Goal: Find specific page/section: Find specific page/section

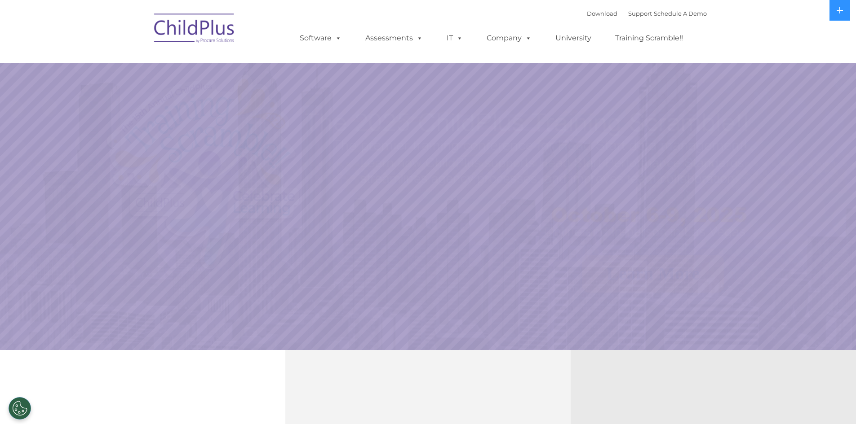
select select "MEDIUM"
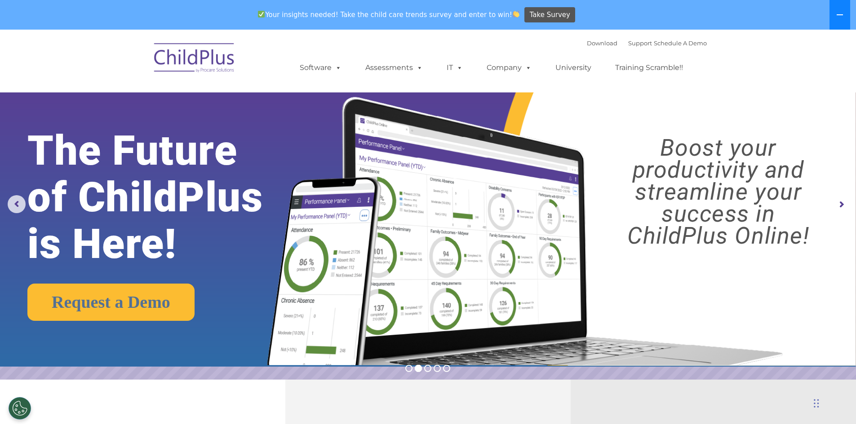
click at [834, 14] on button at bounding box center [839, 15] width 21 height 30
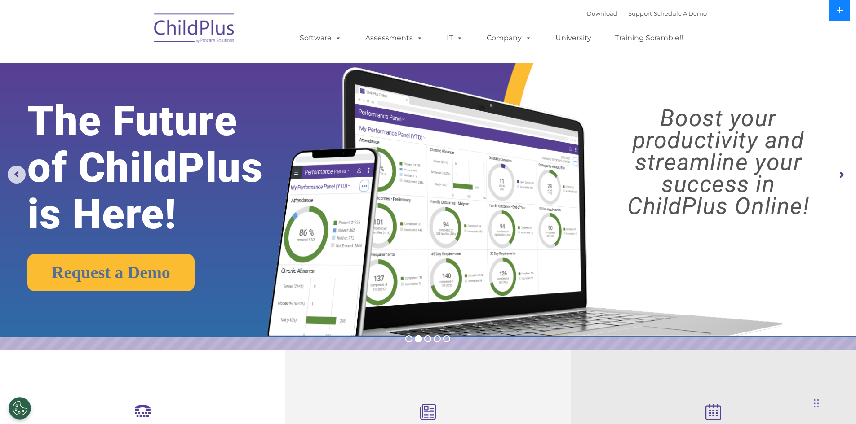
click at [835, 12] on button at bounding box center [839, 10] width 21 height 21
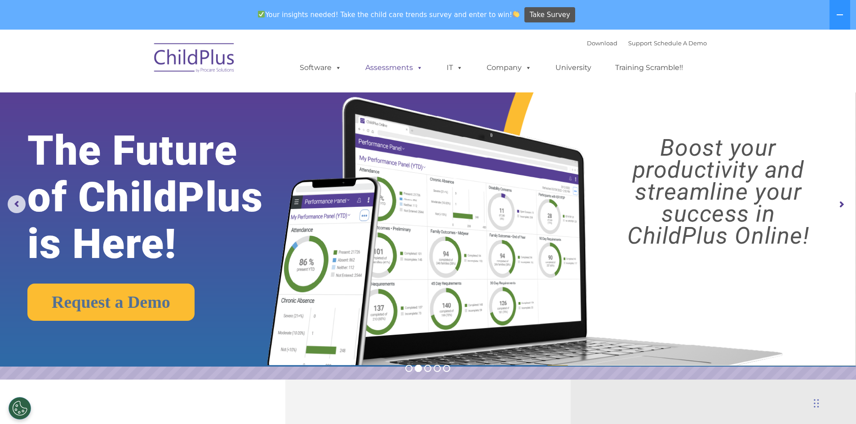
click at [411, 66] on link "Assessments" at bounding box center [393, 68] width 75 height 18
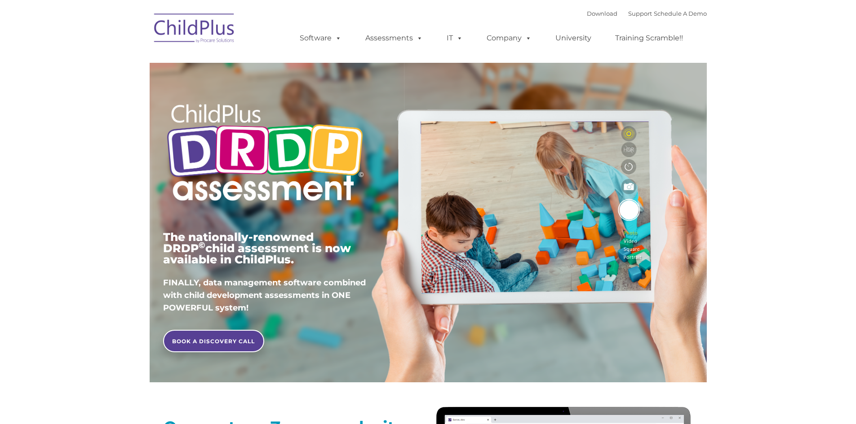
type input ""
